Goal: Navigation & Orientation: Find specific page/section

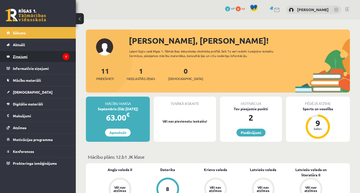
click at [59, 56] on legend "Ziņojumi 1" at bounding box center [41, 57] width 57 height 12
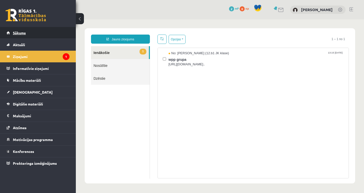
click at [44, 32] on link "Sākums" at bounding box center [38, 33] width 63 height 12
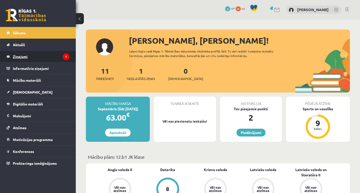
click at [53, 58] on legend "Ziņojumi 1" at bounding box center [41, 57] width 57 height 12
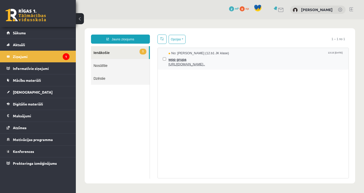
click at [184, 64] on span "https://chat.whatsapp.com/L1UxGhmvZJiE23YmzH1zUO?mode=ems_copy_t..." at bounding box center [256, 64] width 175 height 5
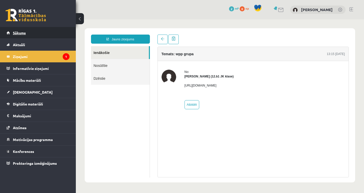
click at [36, 33] on link "Sākums" at bounding box center [38, 33] width 63 height 12
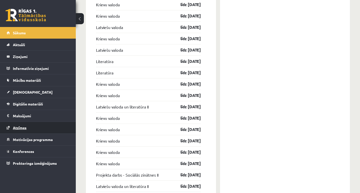
scroll to position [514, 0]
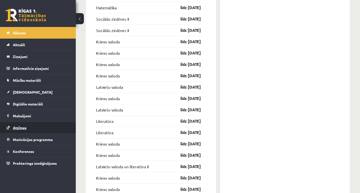
click at [45, 129] on link "Atzīmes" at bounding box center [38, 128] width 63 height 12
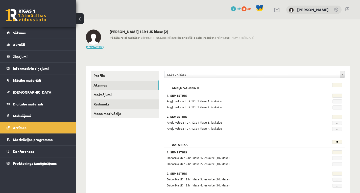
click at [116, 102] on link "Radinieki" at bounding box center [125, 104] width 68 height 9
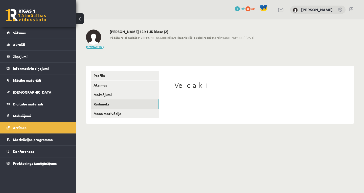
click at [187, 96] on div "Vecāki" at bounding box center [256, 94] width 185 height 47
click at [103, 78] on link "Profils" at bounding box center [125, 75] width 68 height 9
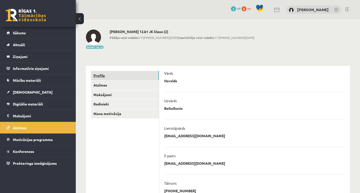
click at [113, 80] on link "Profils" at bounding box center [125, 75] width 68 height 9
click at [110, 86] on link "Atzīmes" at bounding box center [125, 85] width 68 height 9
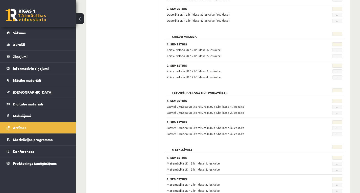
scroll to position [111, 0]
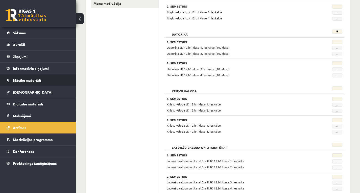
click at [38, 83] on link "Mācību materiāli" at bounding box center [38, 81] width 63 height 12
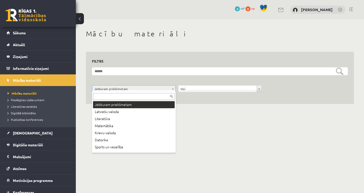
drag, startPoint x: 122, startPoint y: 87, endPoint x: 158, endPoint y: 87, distance: 36.2
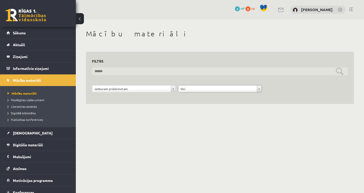
click at [163, 71] on input "text" at bounding box center [220, 72] width 256 height 8
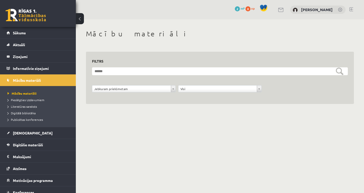
click at [148, 122] on div "**********" at bounding box center [220, 72] width 288 height 106
click at [30, 100] on span "Pieslēgties Uzdevumiem" at bounding box center [26, 100] width 37 height 4
click at [34, 110] on li "Digitālā bibliotēka" at bounding box center [39, 113] width 63 height 7
click at [29, 104] on li "Literatūras saraksts" at bounding box center [39, 106] width 63 height 7
click at [34, 118] on link "Publicētas konferences" at bounding box center [39, 120] width 63 height 5
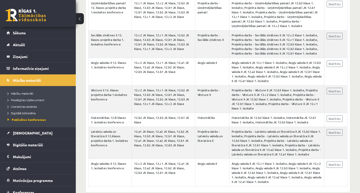
scroll to position [17, 0]
